Goal: Ask a question: Seek information or help from site administrators or community

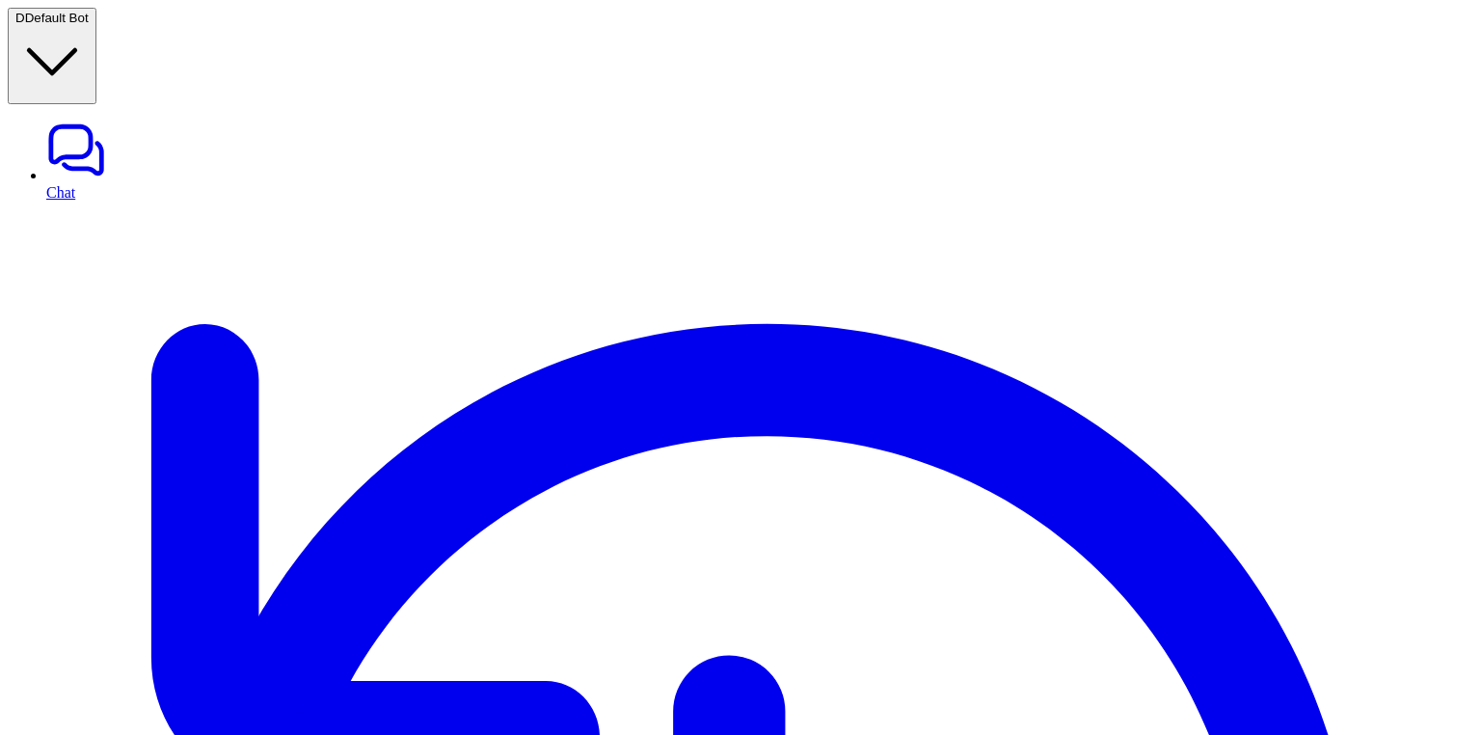
scroll to position [77, 0]
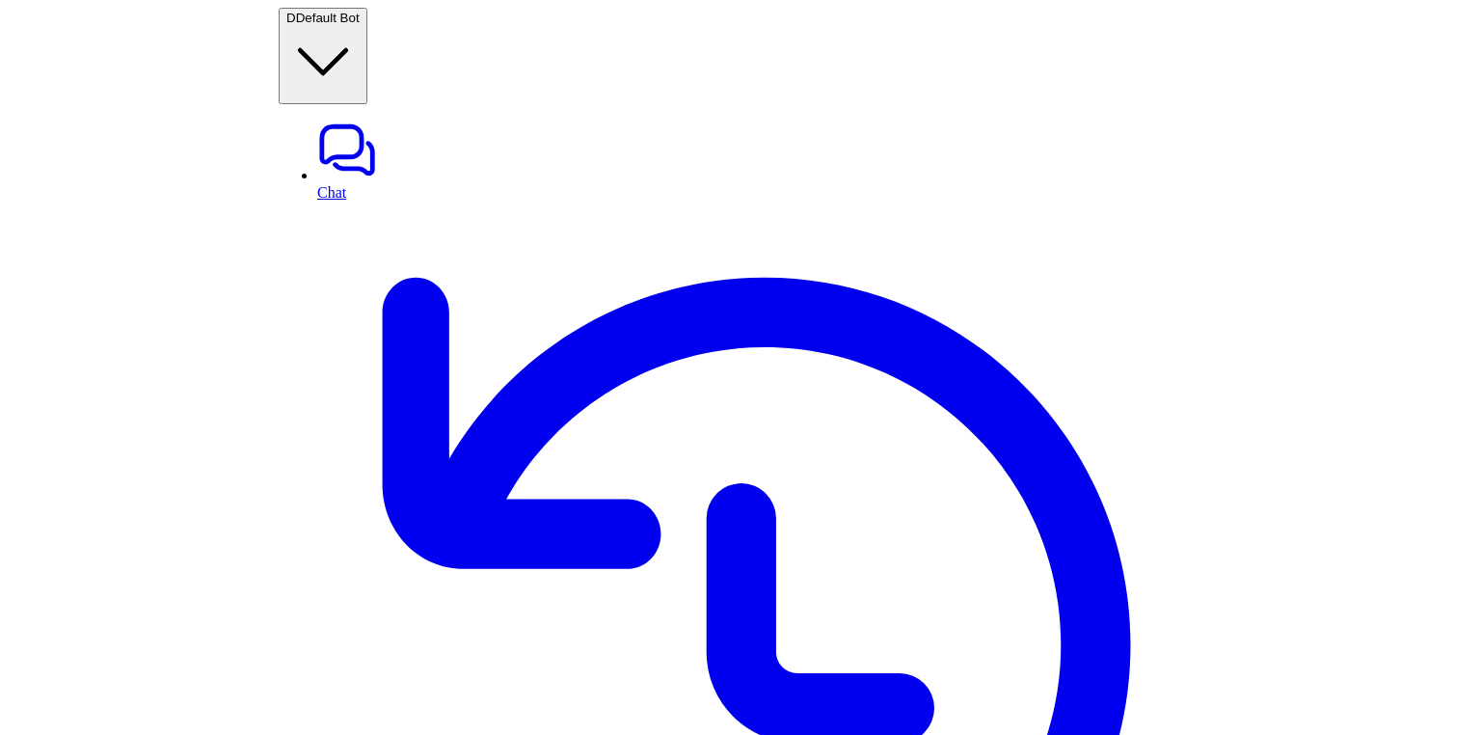
scroll to position [134, 0]
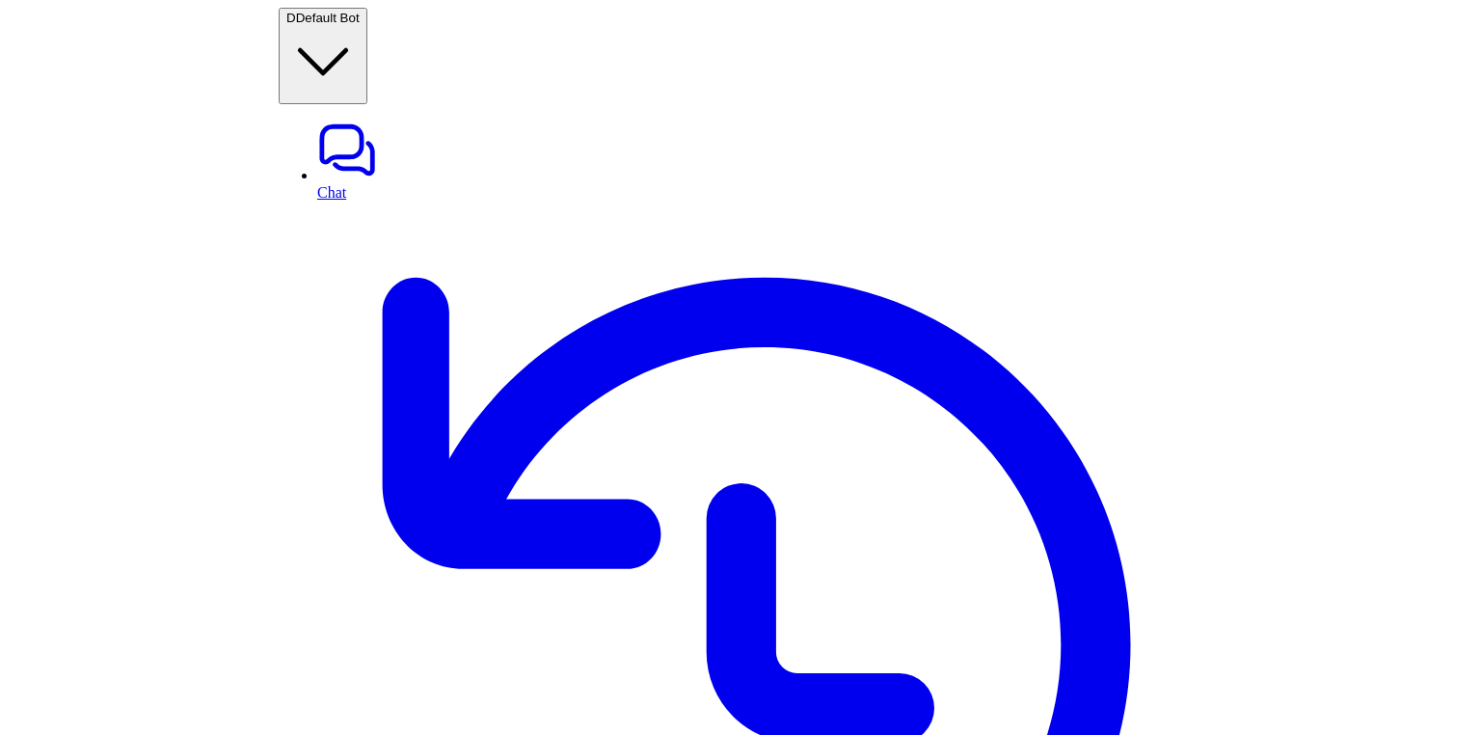
scroll to position [0, 0]
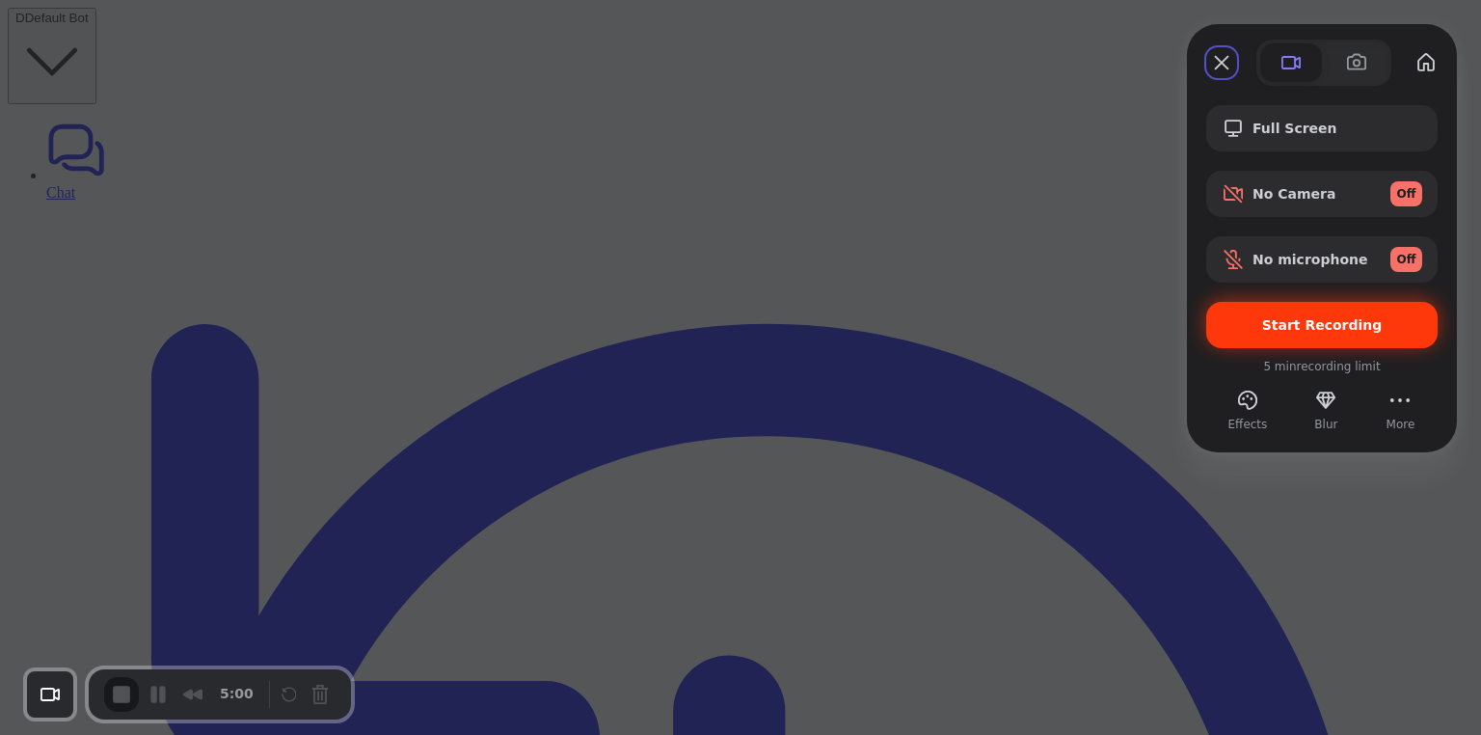
click at [939, 314] on div "Start Recording" at bounding box center [1321, 325] width 231 height 46
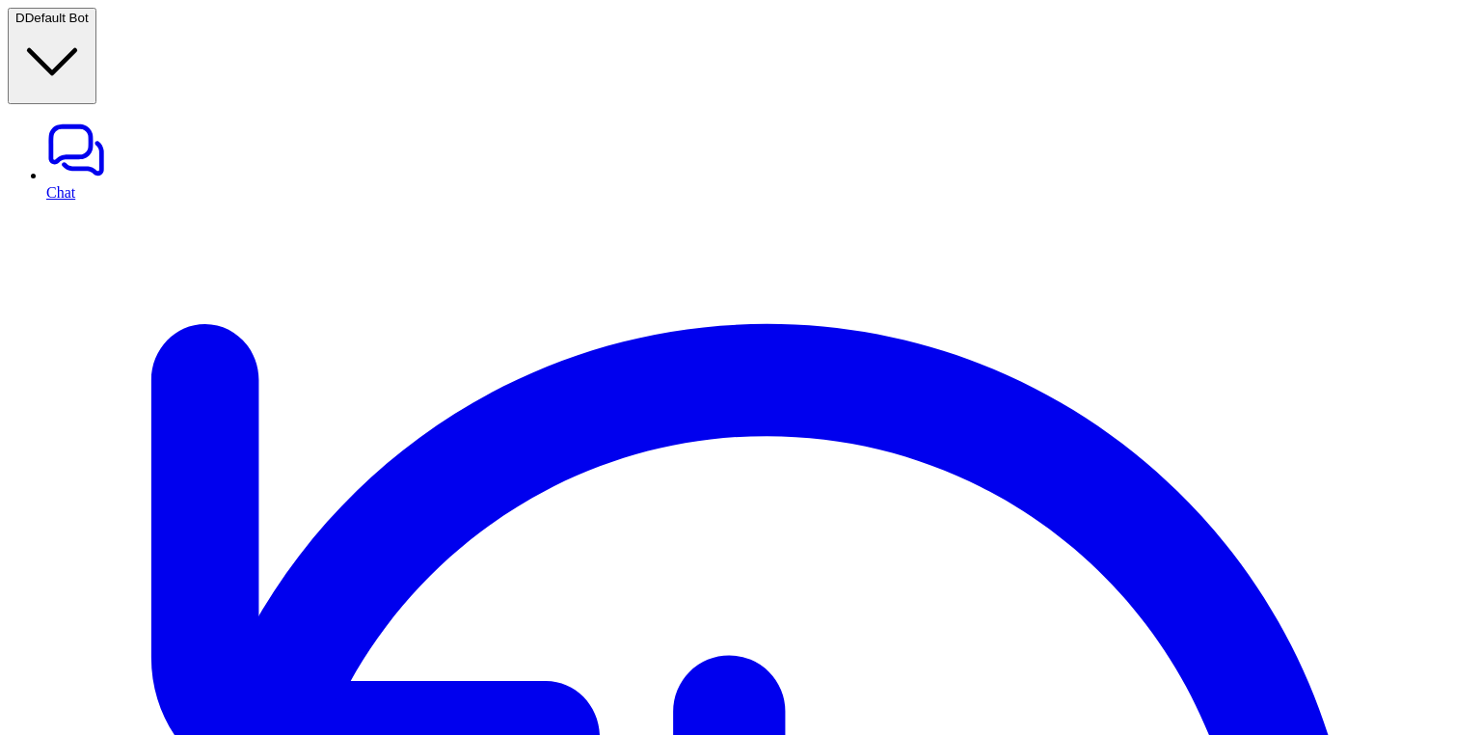
drag, startPoint x: 1042, startPoint y: 434, endPoint x: 1440, endPoint y: 433, distance: 397.3
copy p "Chat with the eesel AI assistant to tune your bot's responses"
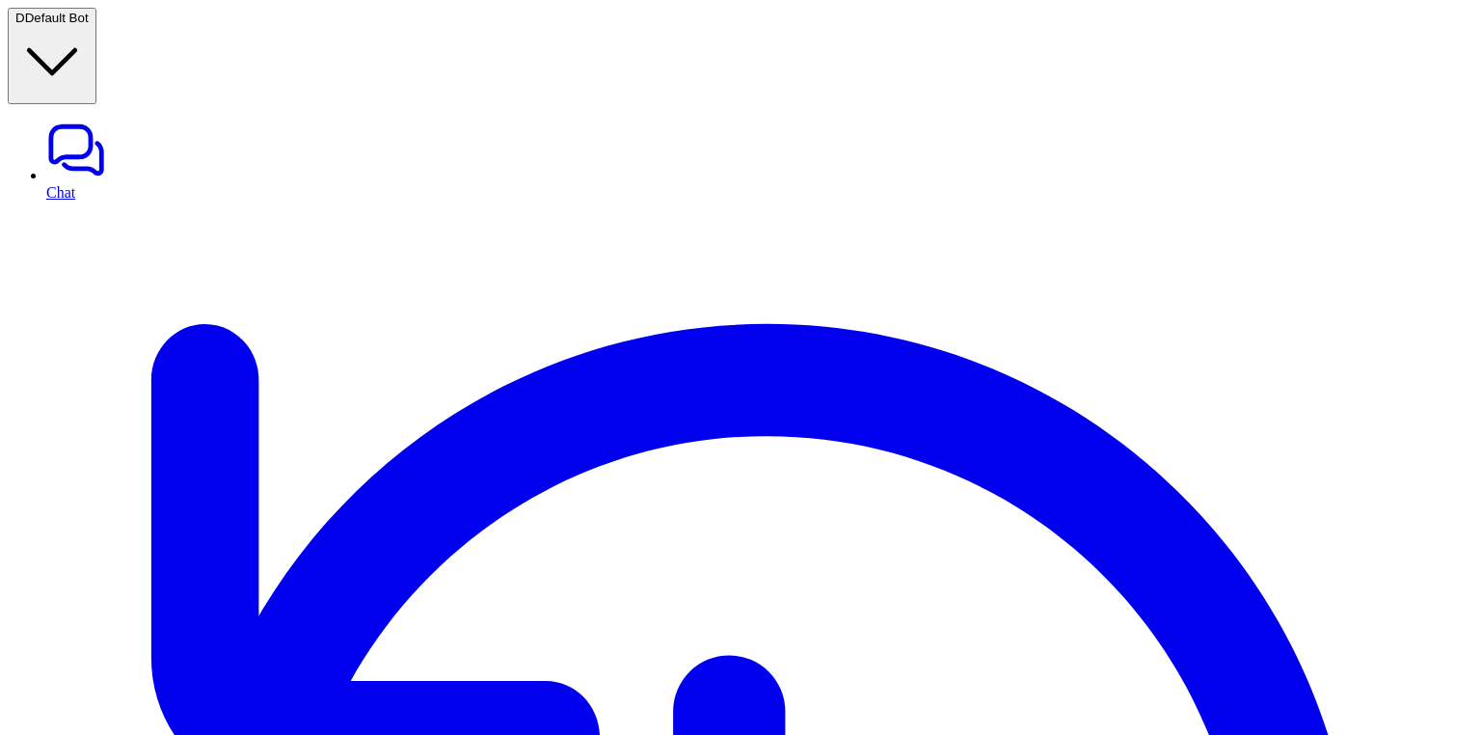
drag, startPoint x: 1176, startPoint y: 485, endPoint x: 1058, endPoint y: 485, distance: 118.6
copy p "eesel AI assistant"
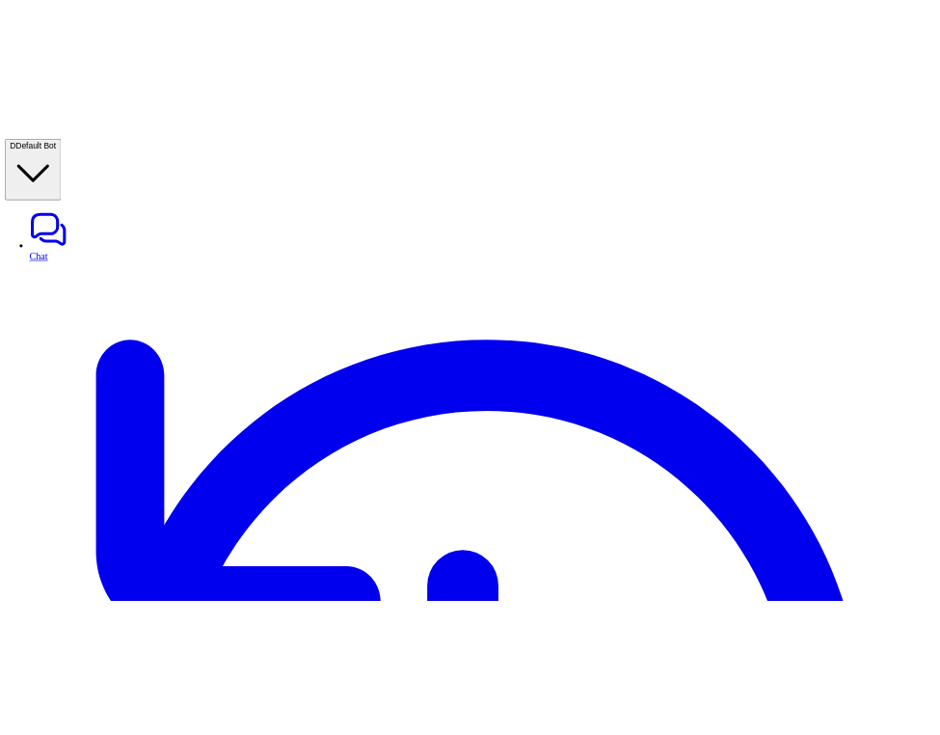
scroll to position [134, 0]
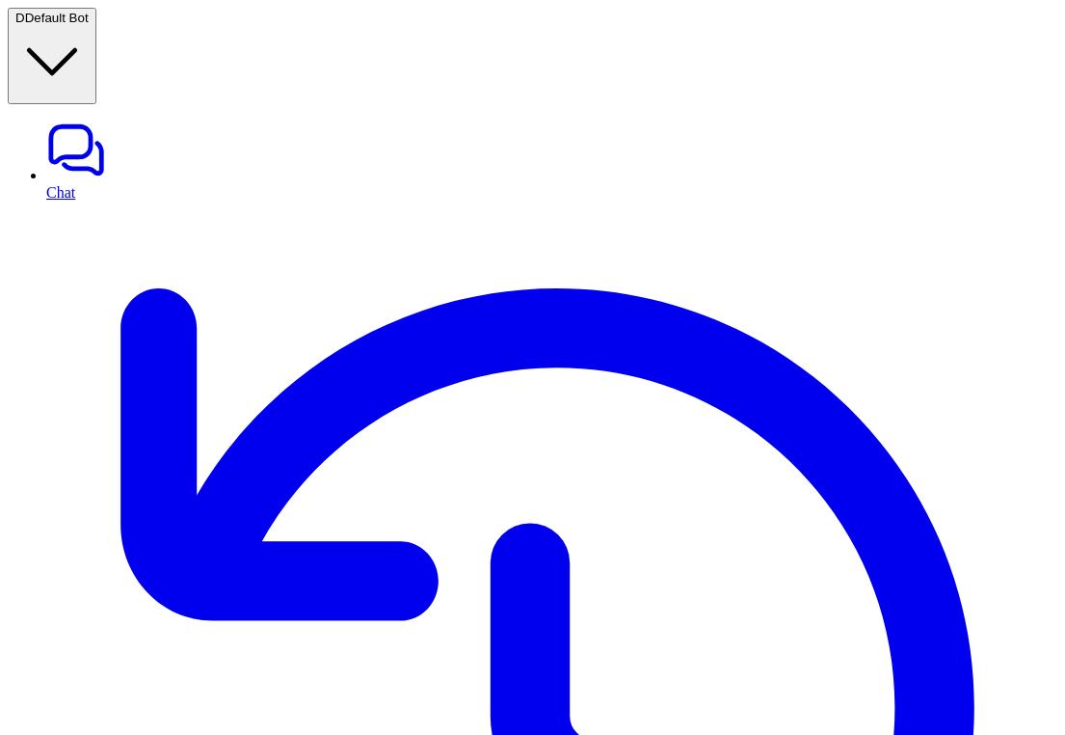
drag, startPoint x: 750, startPoint y: 486, endPoint x: 643, endPoint y: 484, distance: 107.0
copy p "eesel AI assistant"
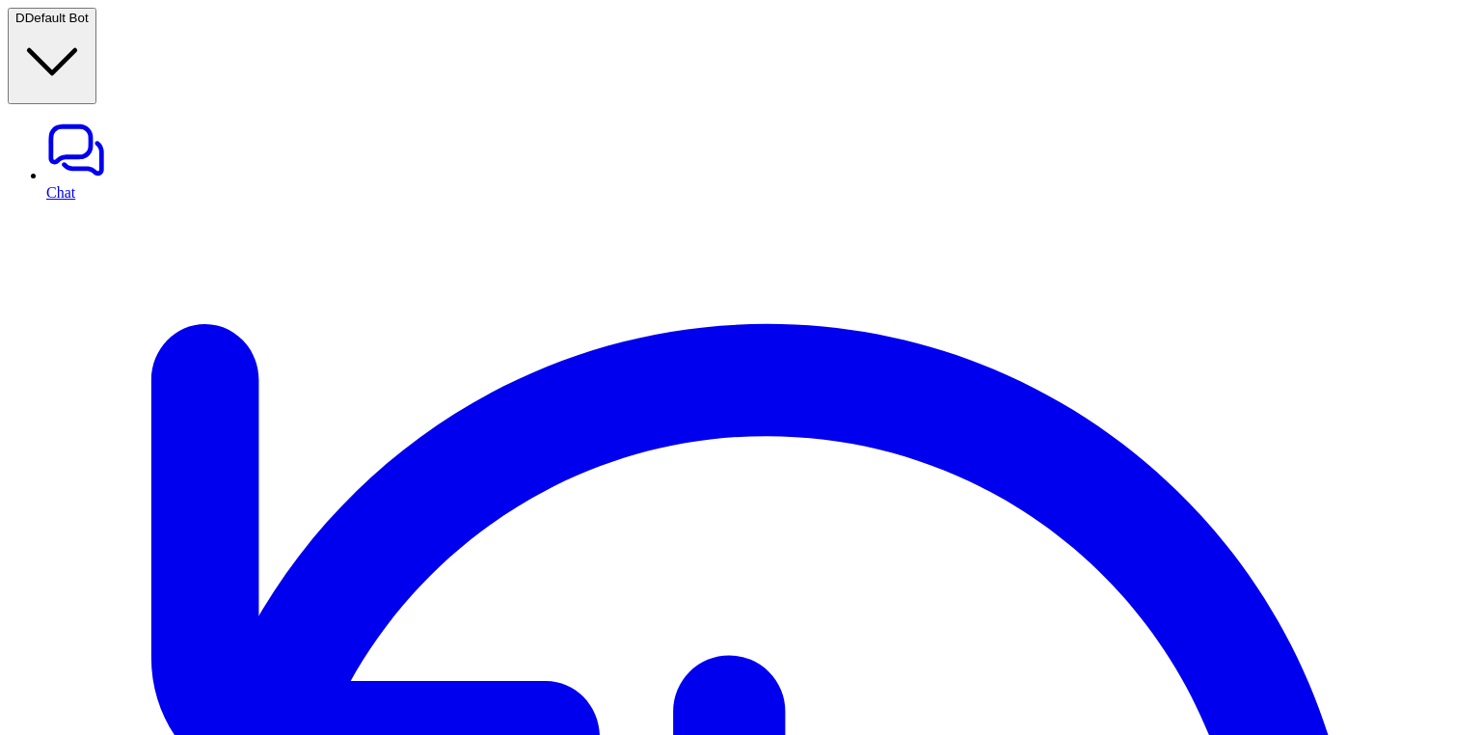
scroll to position [528, 0]
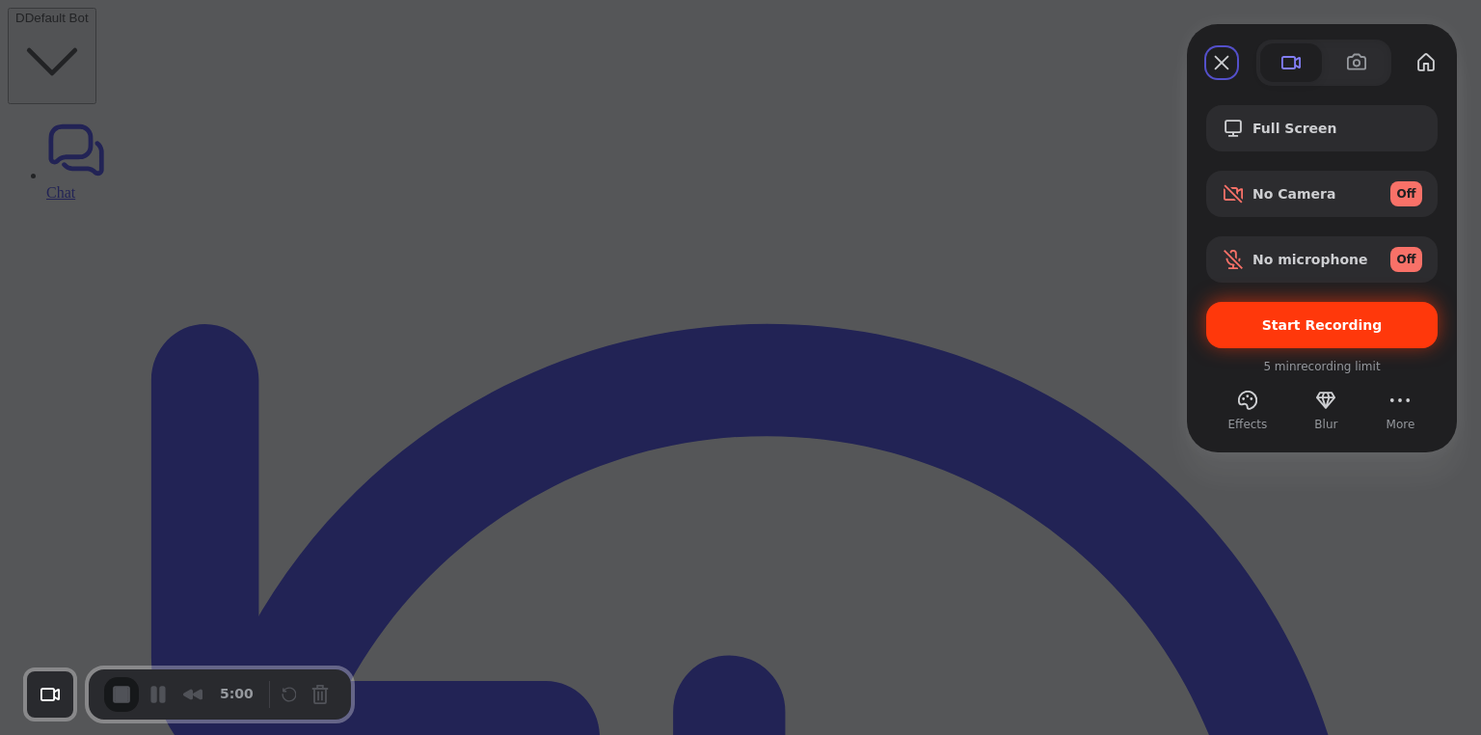
click at [1248, 317] on span "Start Recording" at bounding box center [1322, 324] width 201 height 15
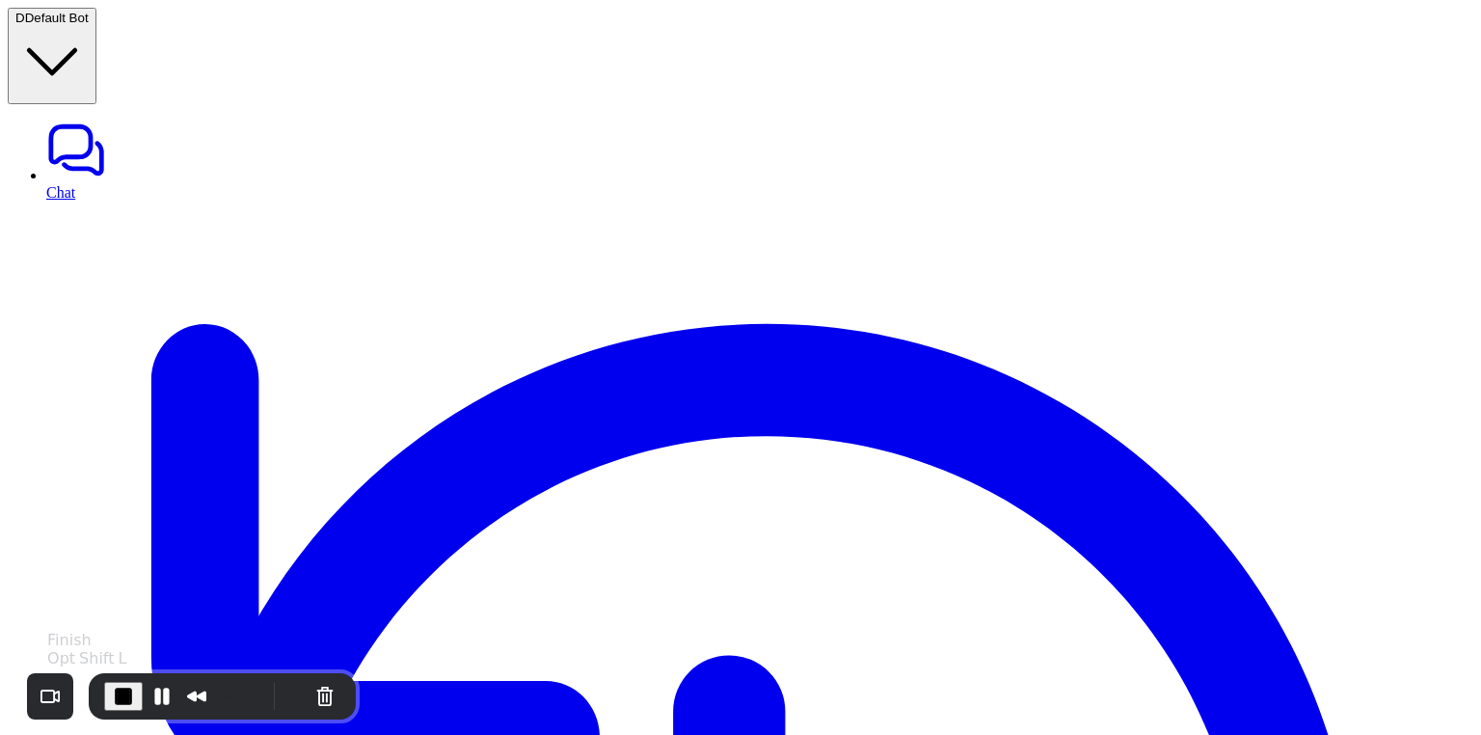
click at [126, 693] on span "End Recording" at bounding box center [123, 696] width 23 height 23
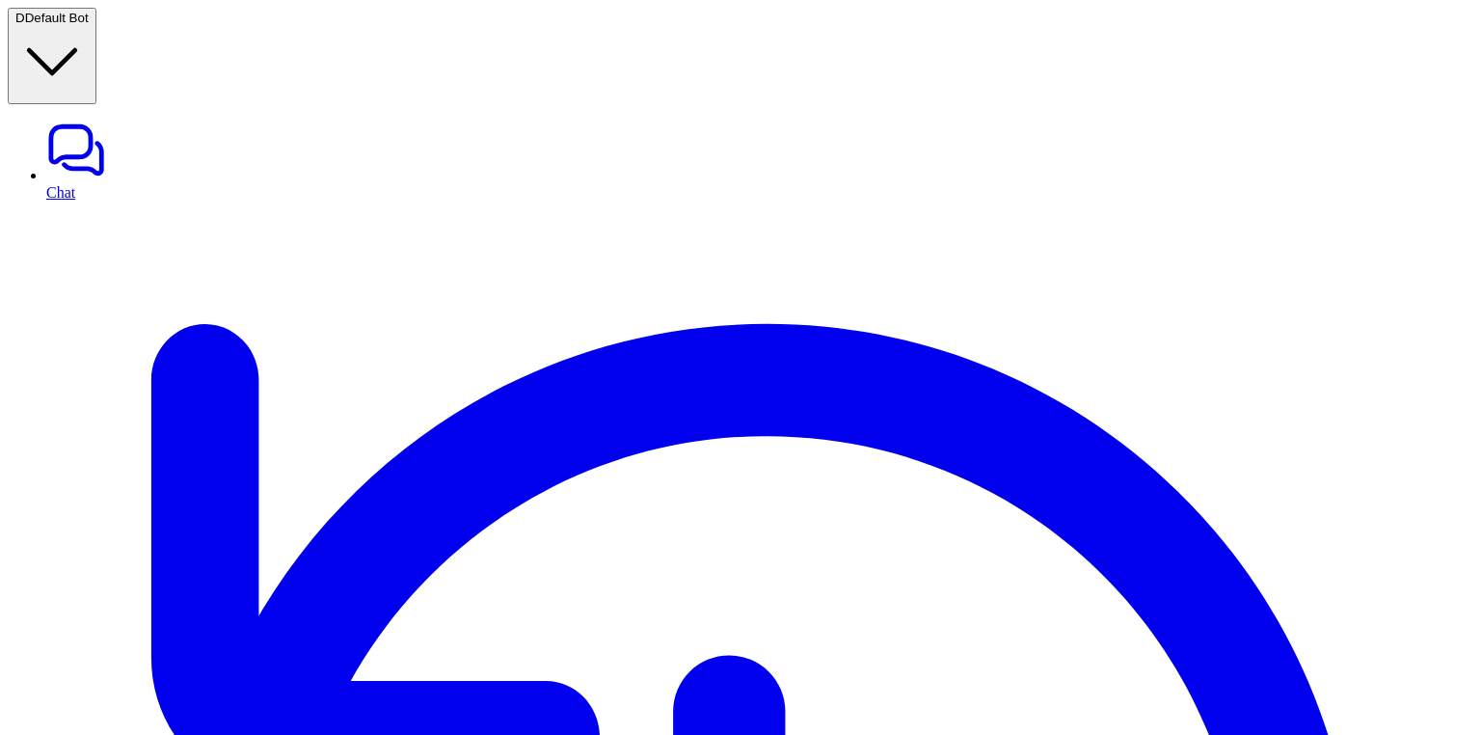
scroll to position [28, 0]
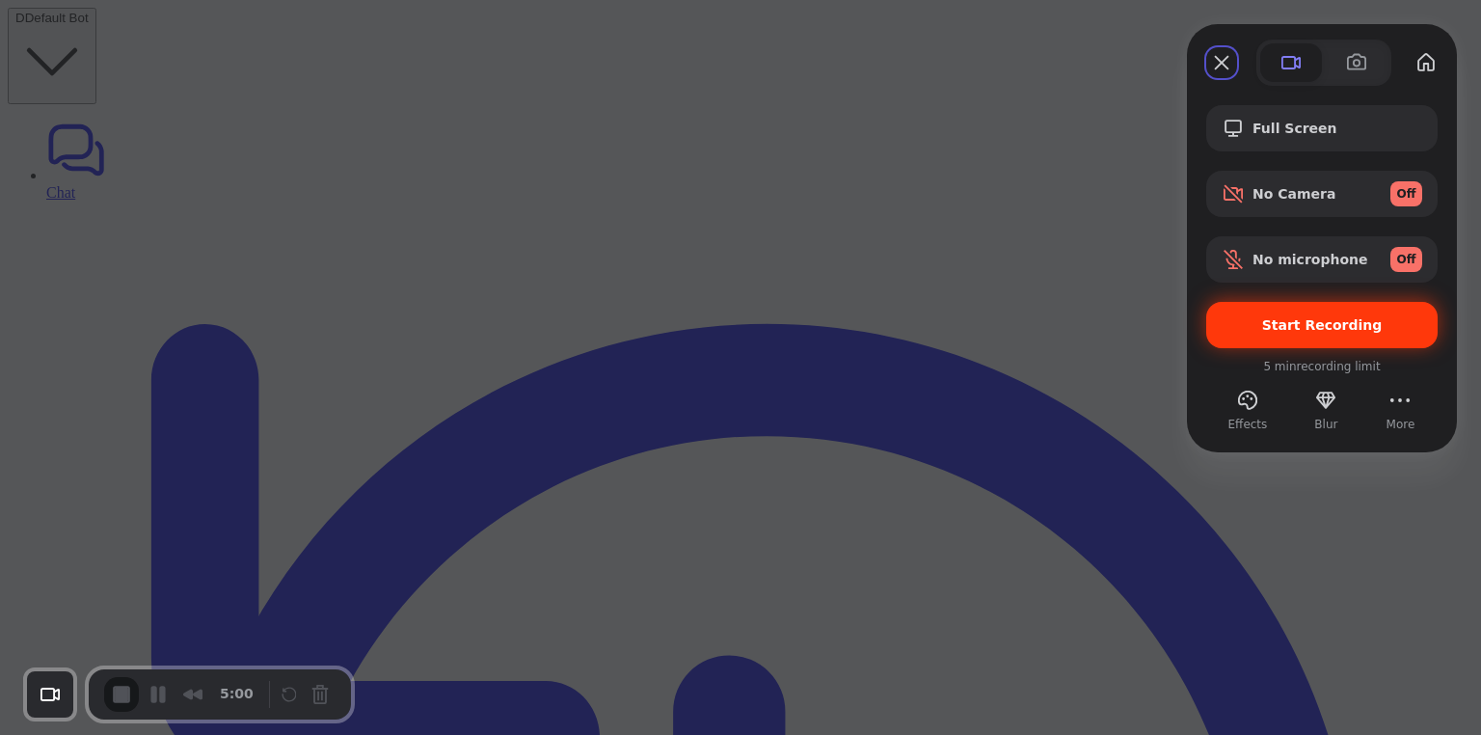
click at [1287, 326] on span "Start Recording" at bounding box center [1322, 324] width 121 height 15
